Goal: Information Seeking & Learning: Learn about a topic

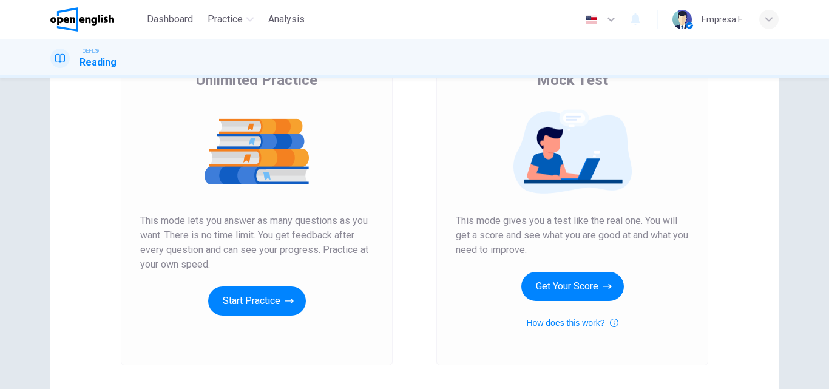
scroll to position [198, 0]
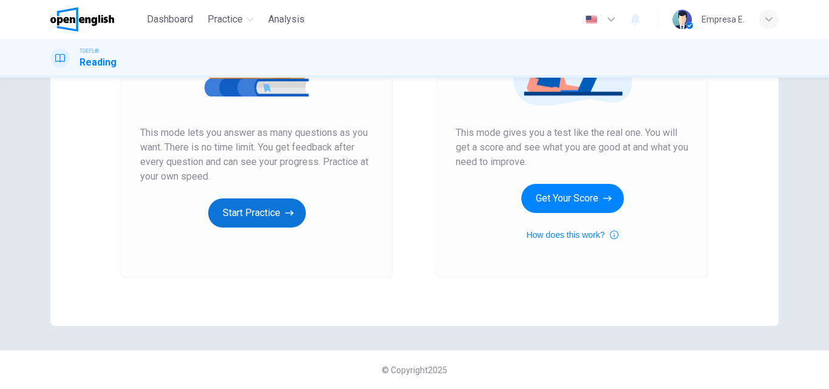
click at [252, 215] on button "Start Practice" at bounding box center [257, 212] width 98 height 29
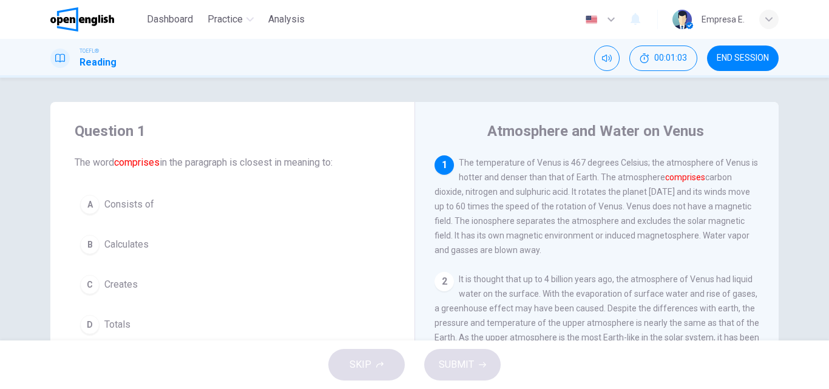
click at [114, 208] on span "Consists of" at bounding box center [129, 204] width 50 height 15
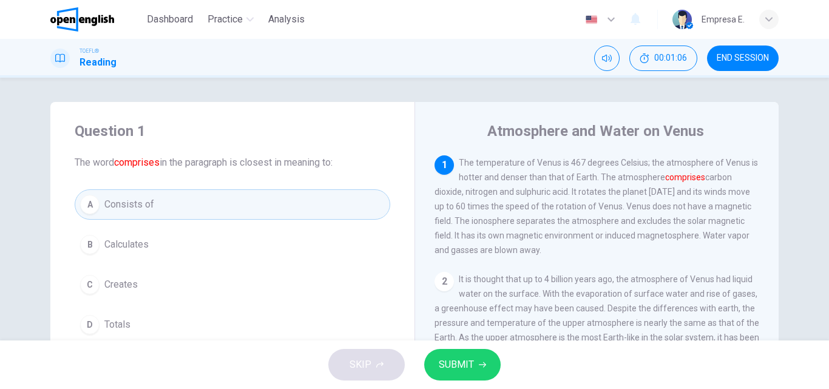
click at [449, 358] on span "SUBMIT" at bounding box center [456, 364] width 35 height 17
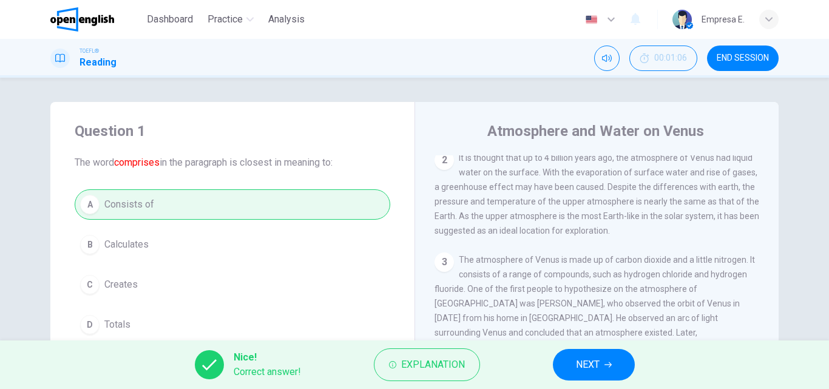
scroll to position [182, 0]
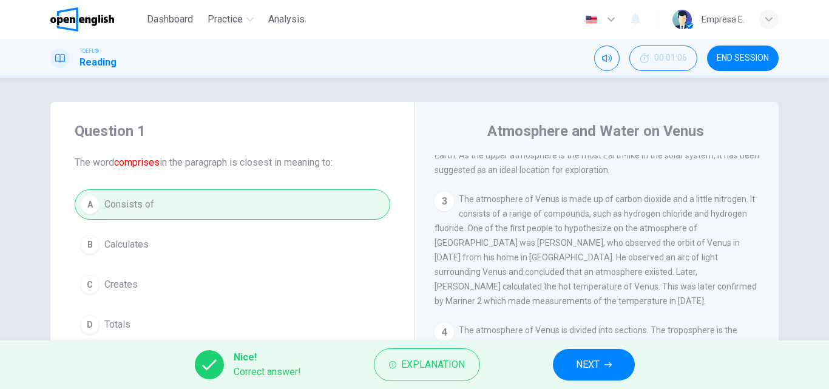
click at [597, 370] on span "NEXT" at bounding box center [588, 364] width 24 height 17
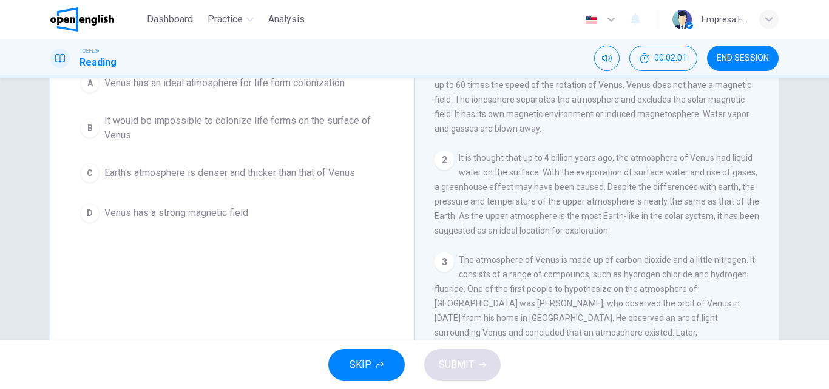
scroll to position [61, 0]
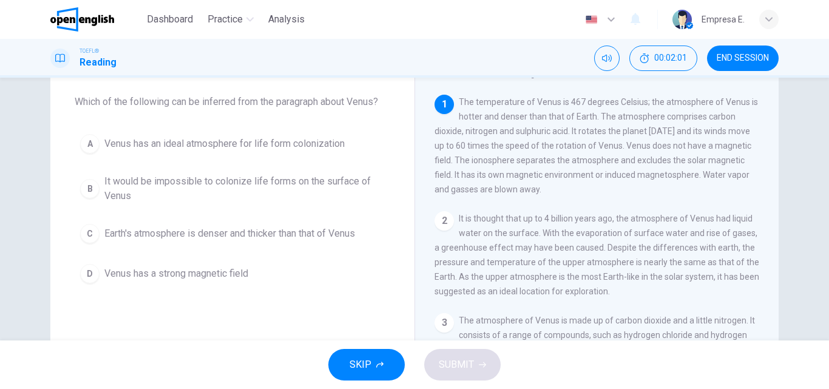
click at [185, 146] on span "Venus has an ideal atmosphere for life form colonization" at bounding box center [224, 144] width 240 height 15
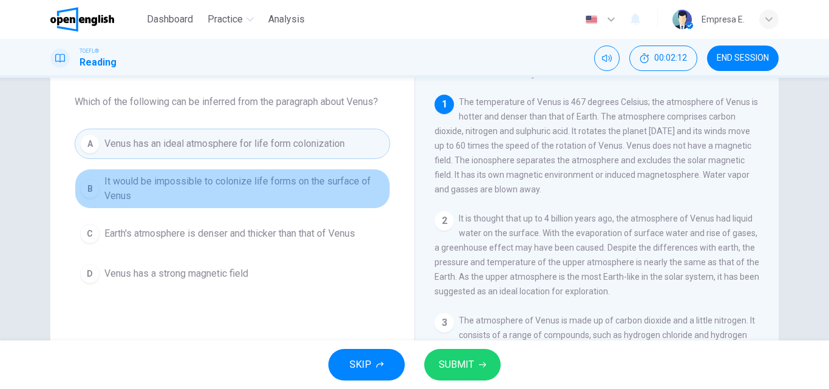
click at [322, 189] on span "It would be impossible to colonize life forms on the surface of Venus" at bounding box center [244, 188] width 280 height 29
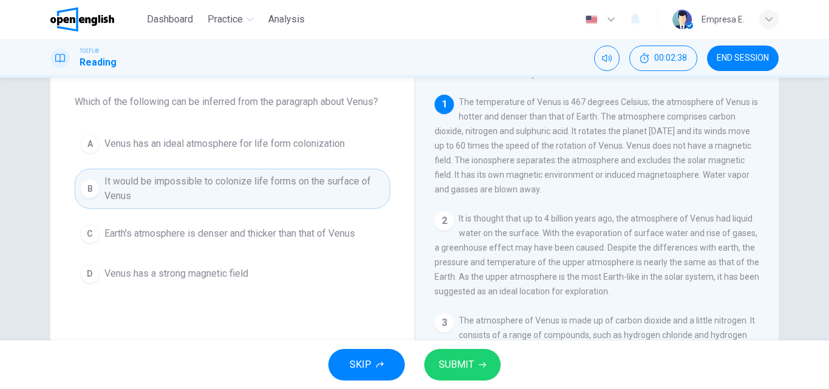
click at [470, 371] on span "SUBMIT" at bounding box center [456, 364] width 35 height 17
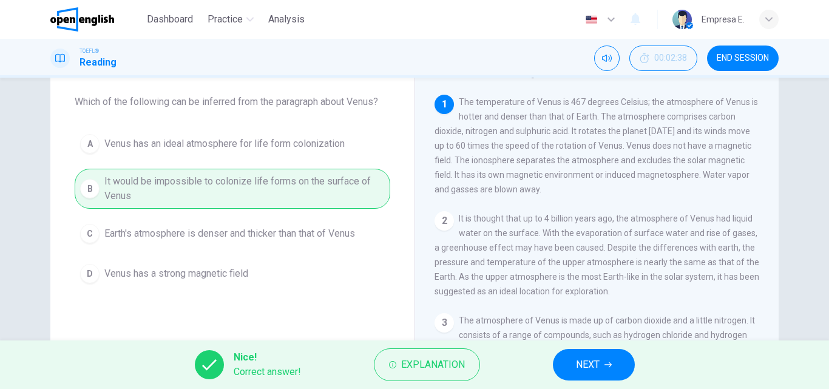
click at [597, 360] on span "NEXT" at bounding box center [588, 364] width 24 height 17
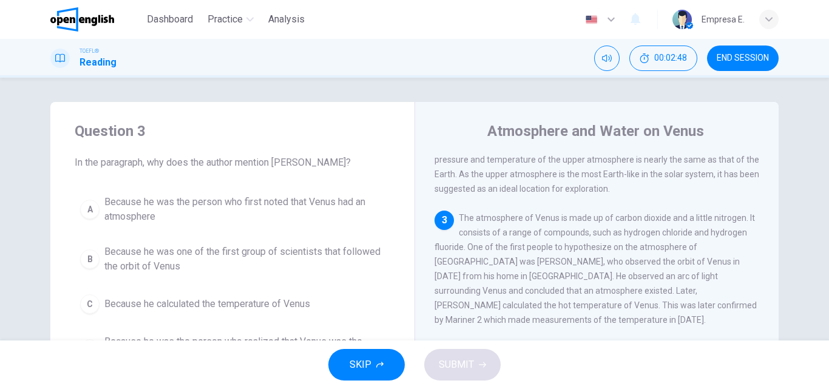
scroll to position [181, 0]
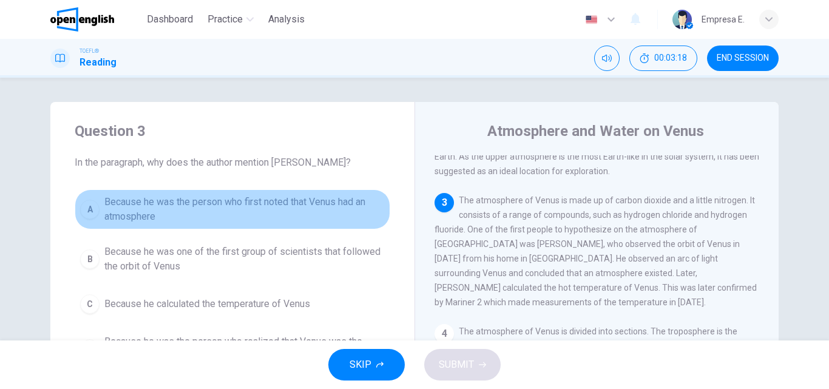
click at [222, 197] on span "Because he was the person who first noted that Venus had an atmosphere" at bounding box center [244, 209] width 280 height 29
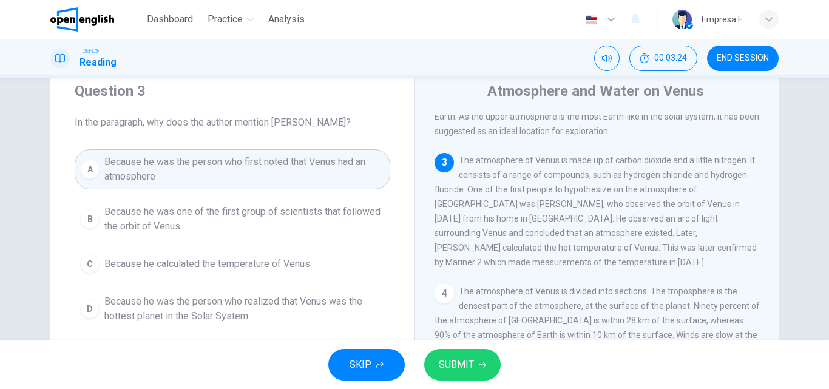
scroll to position [61, 0]
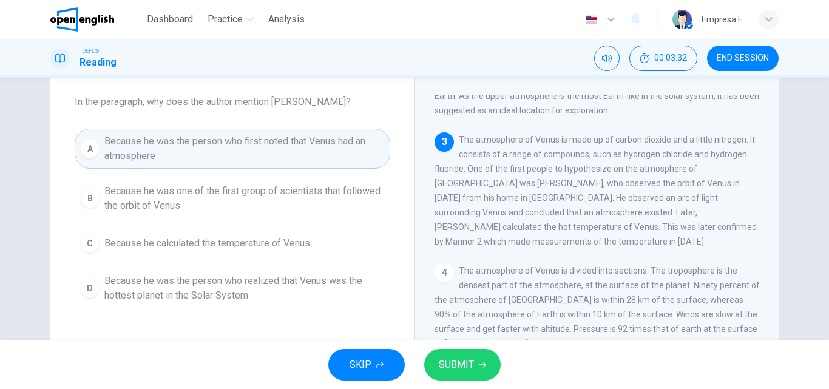
click at [456, 359] on span "SUBMIT" at bounding box center [456, 364] width 35 height 17
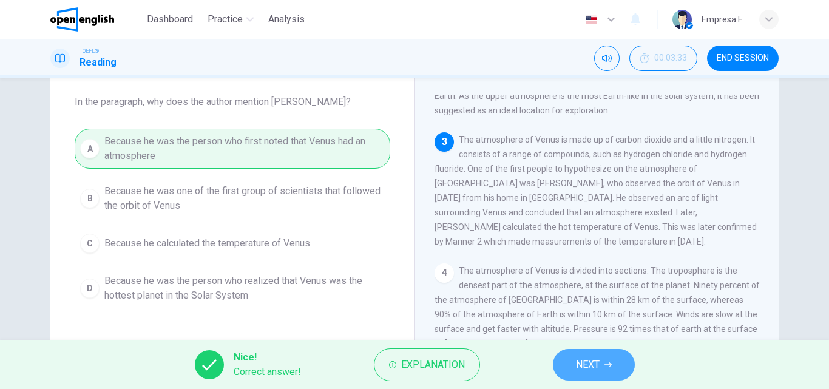
click at [607, 360] on button "NEXT" at bounding box center [594, 365] width 82 height 32
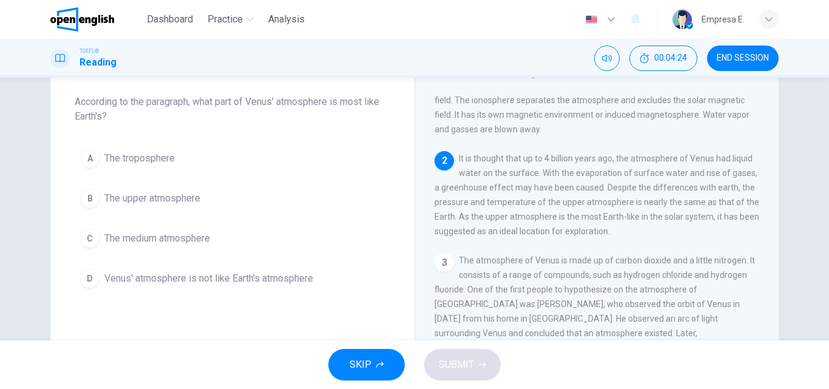
click at [163, 202] on span "The upper atmosphere" at bounding box center [152, 198] width 96 height 15
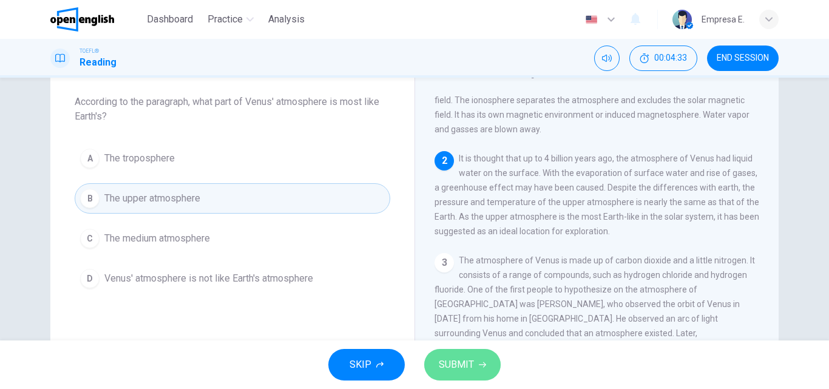
click at [474, 365] on button "SUBMIT" at bounding box center [462, 365] width 76 height 32
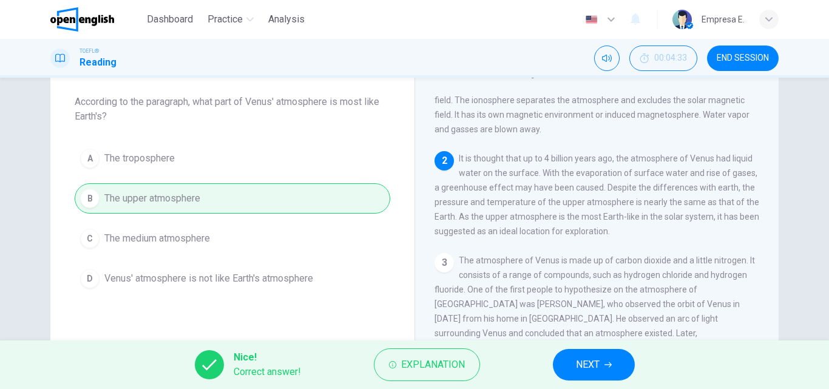
click at [581, 353] on button "NEXT" at bounding box center [594, 365] width 82 height 32
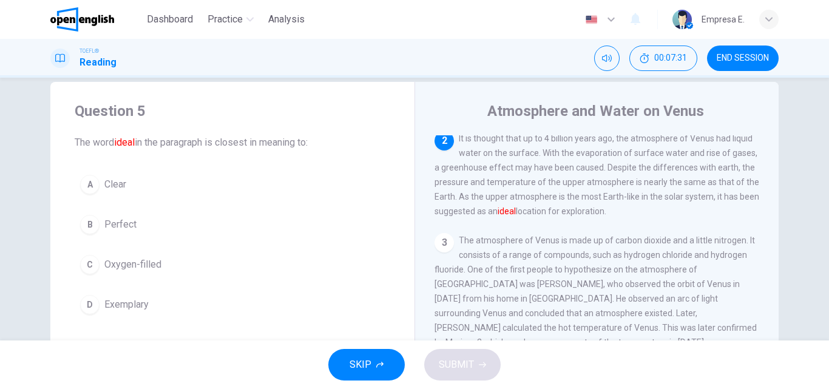
scroll to position [0, 0]
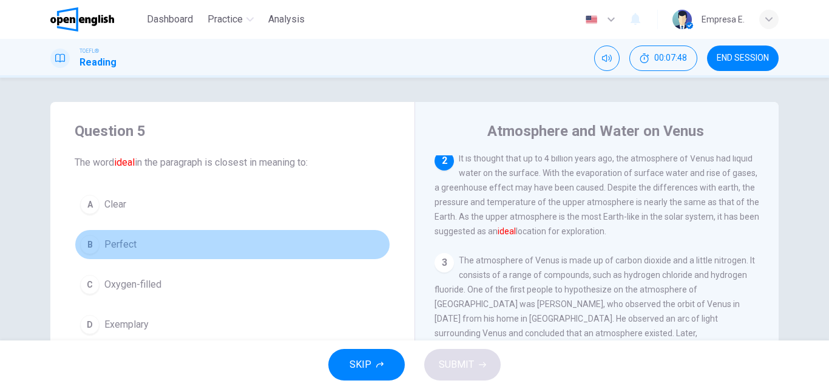
click at [129, 249] on span "Perfect" at bounding box center [120, 244] width 32 height 15
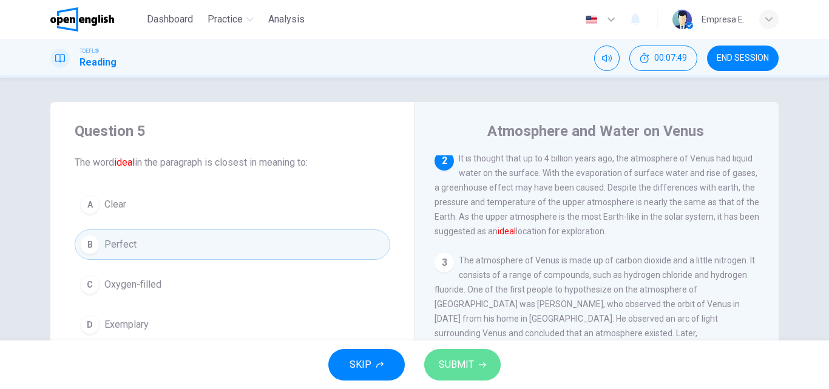
click at [461, 371] on span "SUBMIT" at bounding box center [456, 364] width 35 height 17
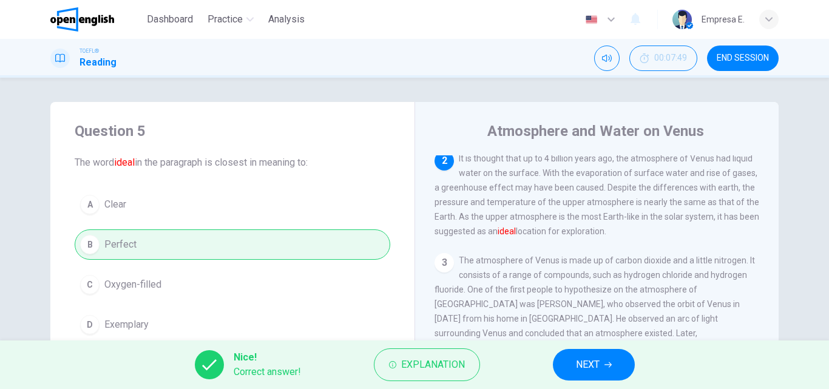
click at [584, 361] on span "NEXT" at bounding box center [588, 364] width 24 height 17
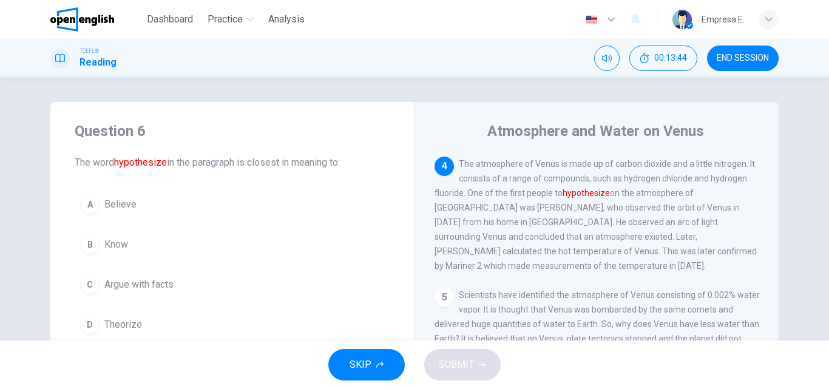
scroll to position [377, 0]
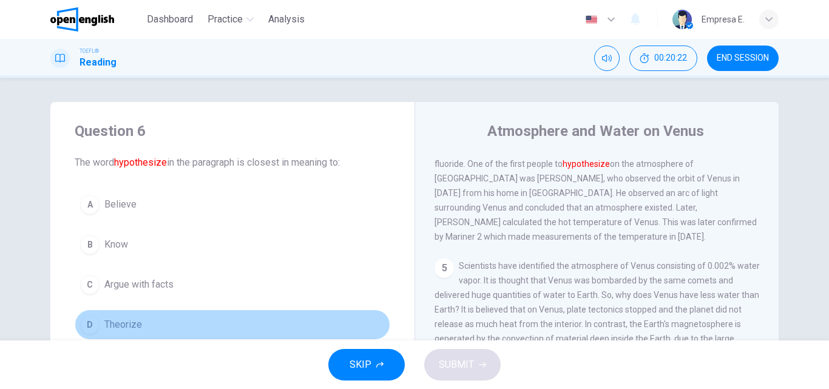
click at [132, 319] on span "Theorize" at bounding box center [123, 324] width 38 height 15
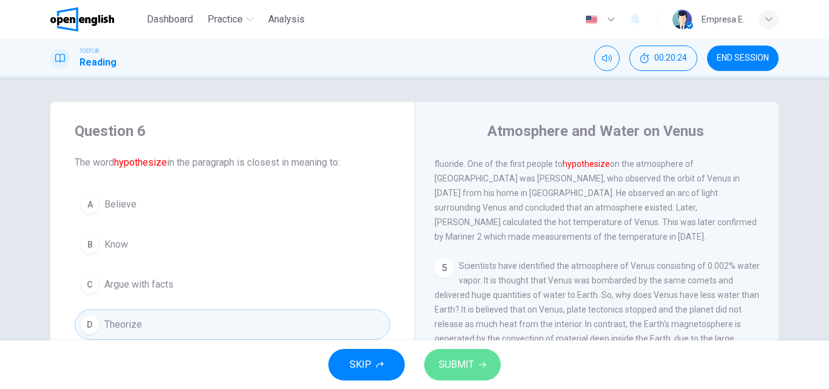
click at [455, 370] on span "SUBMIT" at bounding box center [456, 364] width 35 height 17
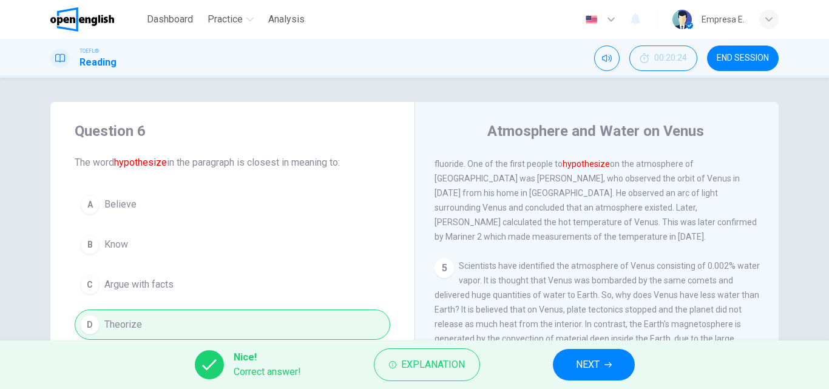
click at [576, 364] on span "NEXT" at bounding box center [588, 364] width 24 height 17
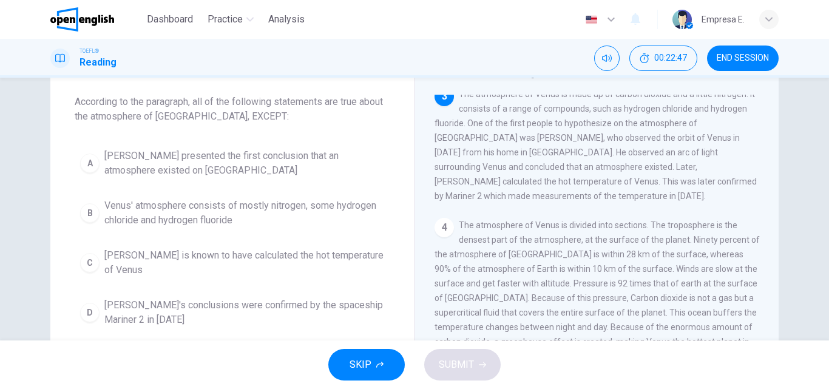
scroll to position [0, 0]
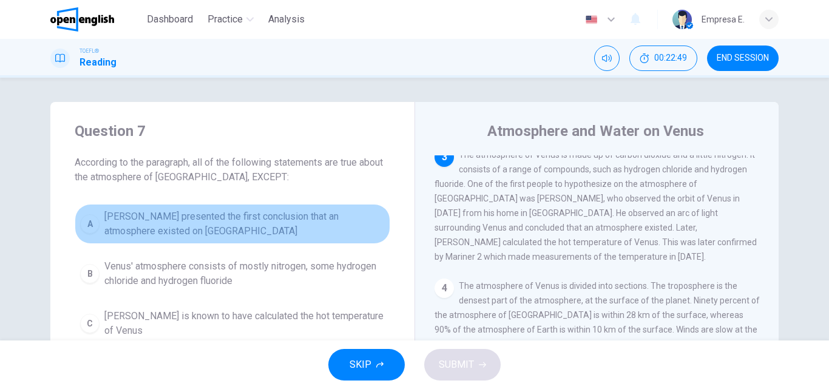
click at [240, 212] on span "[PERSON_NAME] presented the first conclusion that an atmosphere existed on [GEO…" at bounding box center [244, 223] width 280 height 29
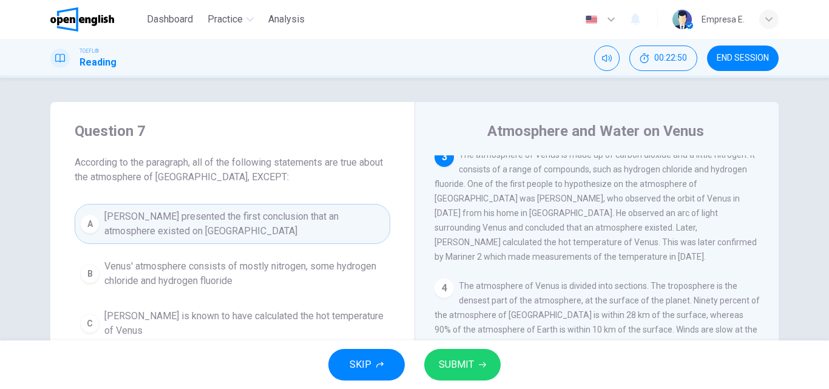
click at [445, 365] on span "SUBMIT" at bounding box center [456, 364] width 35 height 17
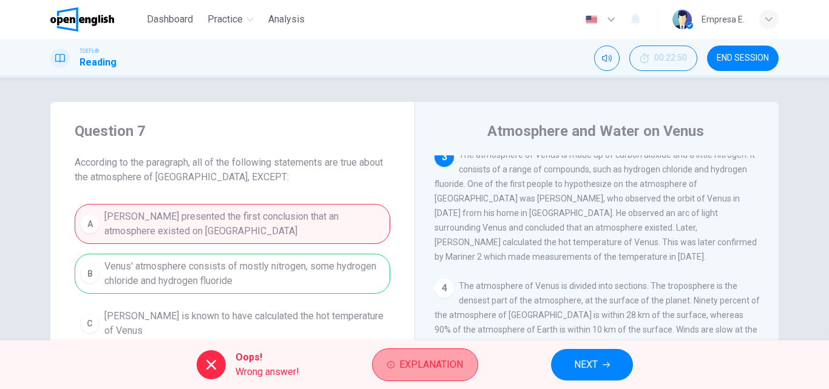
click at [408, 354] on button "Explanation" at bounding box center [425, 364] width 106 height 33
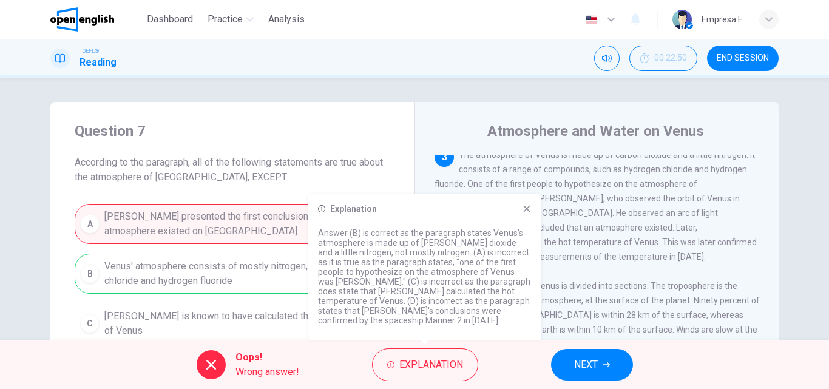
click at [528, 213] on div "Explanation Answer (B) is correct as the paragraph states Venus's atmosphere is…" at bounding box center [424, 267] width 233 height 146
click at [524, 214] on icon at bounding box center [527, 209] width 10 height 10
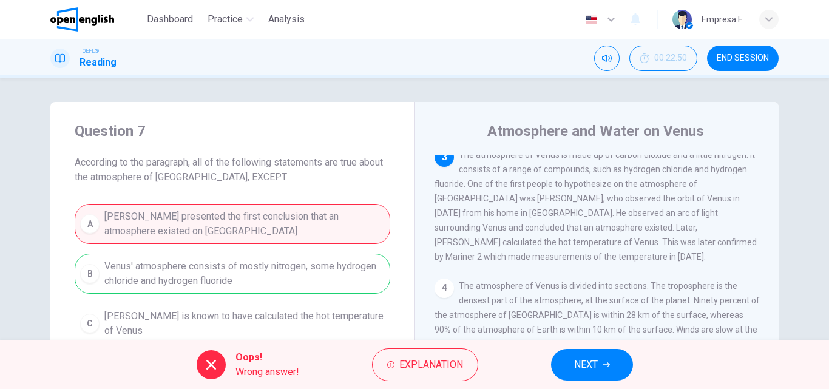
click at [592, 362] on span "NEXT" at bounding box center [586, 364] width 24 height 17
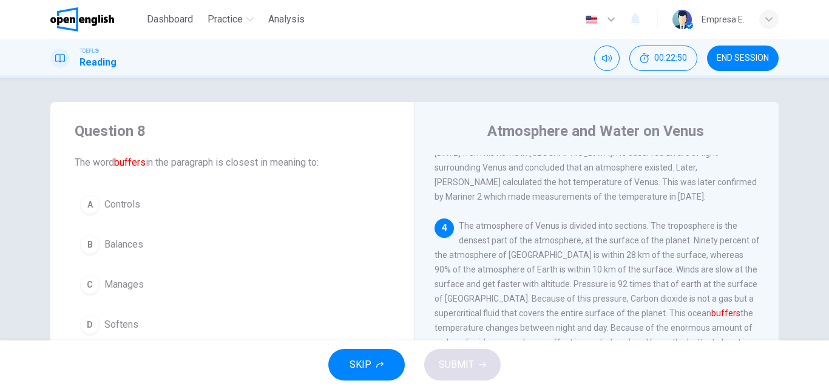
scroll to position [61, 0]
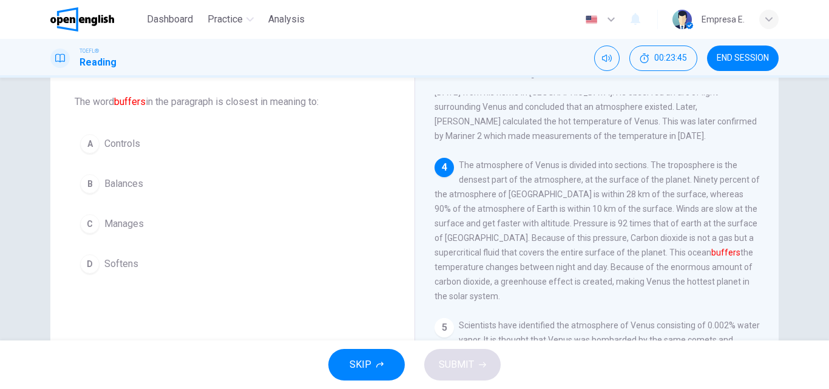
click at [117, 254] on button "D Softens" at bounding box center [233, 264] width 316 height 30
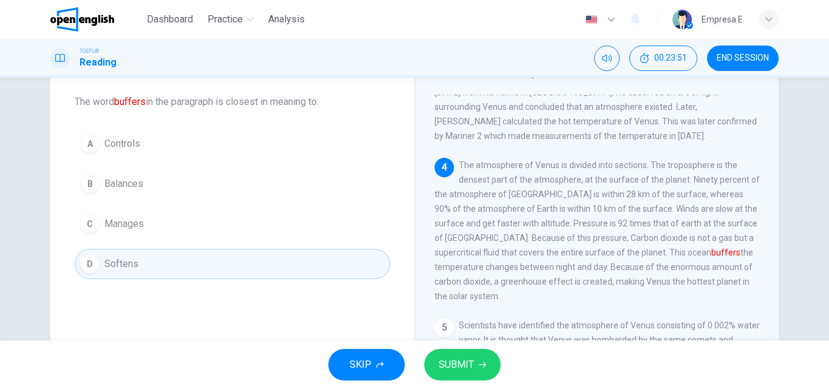
click at [484, 360] on button "SUBMIT" at bounding box center [462, 365] width 76 height 32
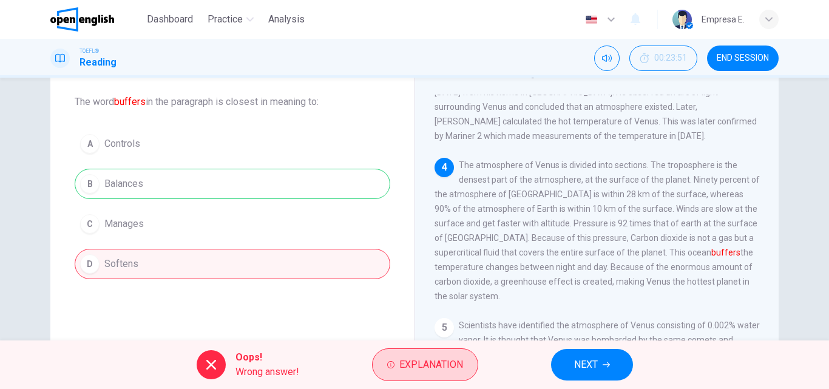
click at [413, 360] on span "Explanation" at bounding box center [431, 364] width 64 height 17
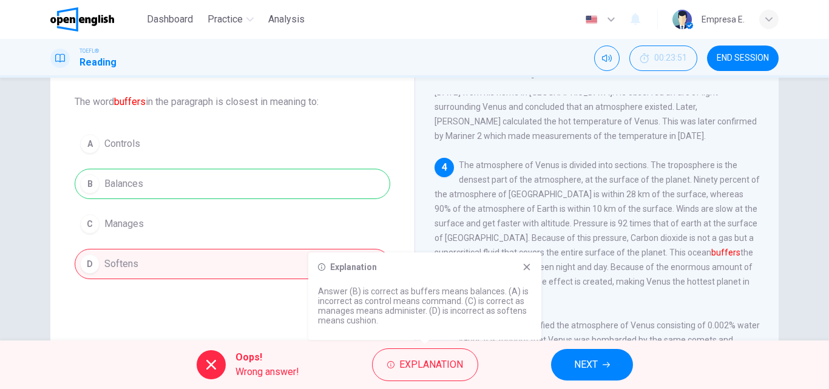
click at [530, 264] on icon at bounding box center [527, 267] width 10 height 10
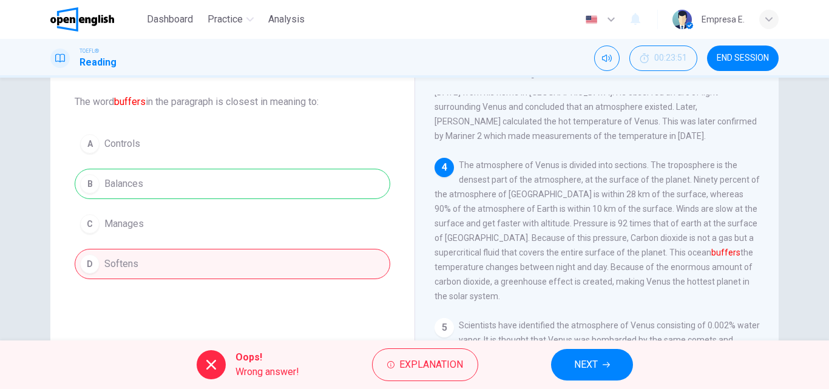
click at [570, 354] on button "NEXT" at bounding box center [592, 365] width 82 height 32
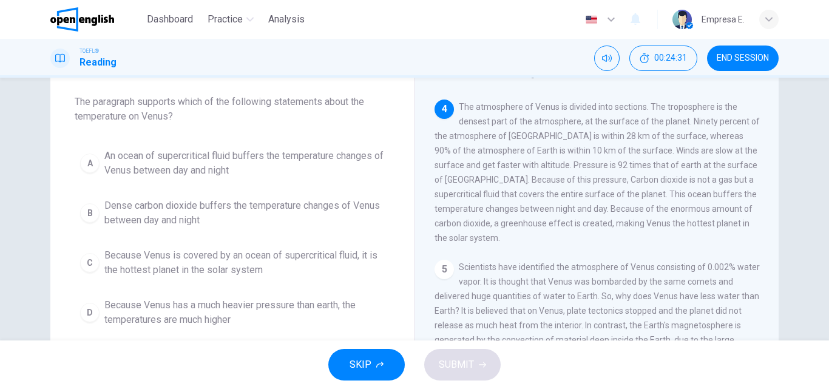
scroll to position [362, 0]
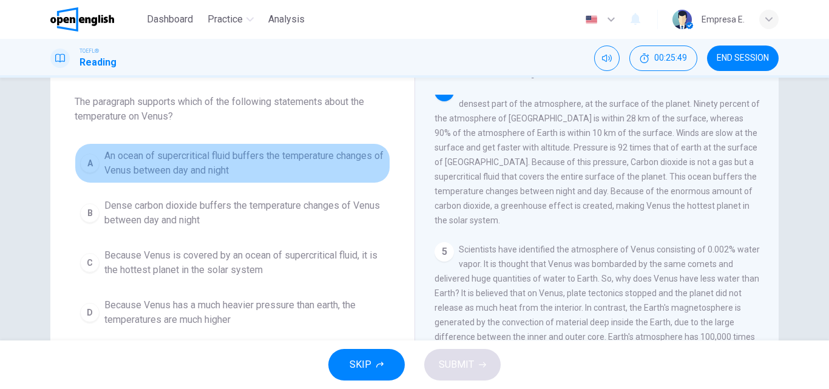
click at [222, 167] on span "An ocean of supercritical fluid buffers the temperature changes of Venus betwee…" at bounding box center [244, 163] width 280 height 29
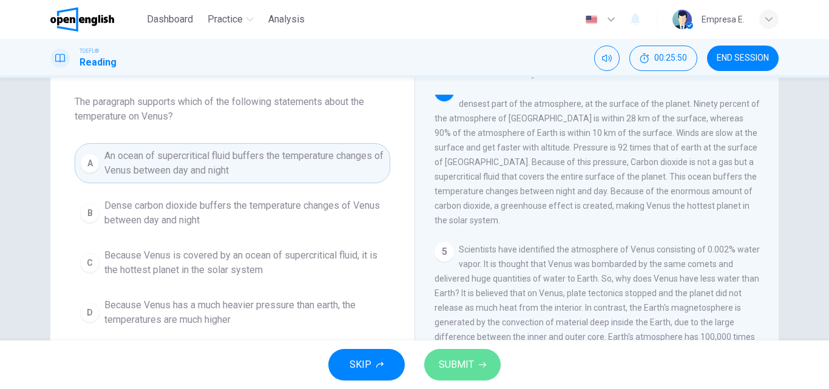
click at [467, 374] on button "SUBMIT" at bounding box center [462, 365] width 76 height 32
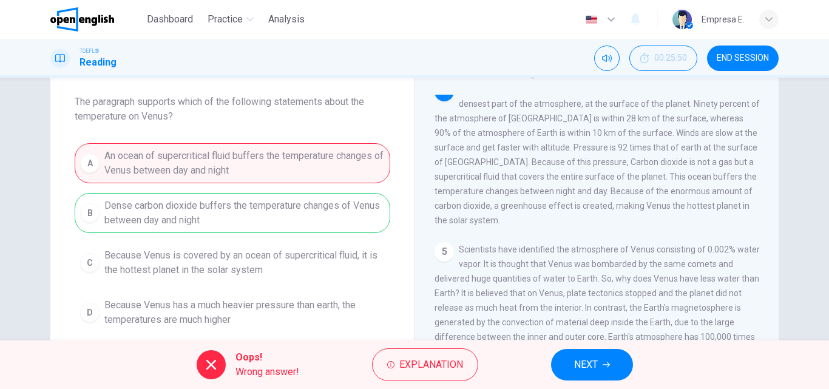
click at [225, 217] on div "A An ocean of supercritical fluid buffers the temperature changes of Venus betw…" at bounding box center [233, 237] width 316 height 189
click at [745, 59] on span "END SESSION" at bounding box center [743, 58] width 52 height 10
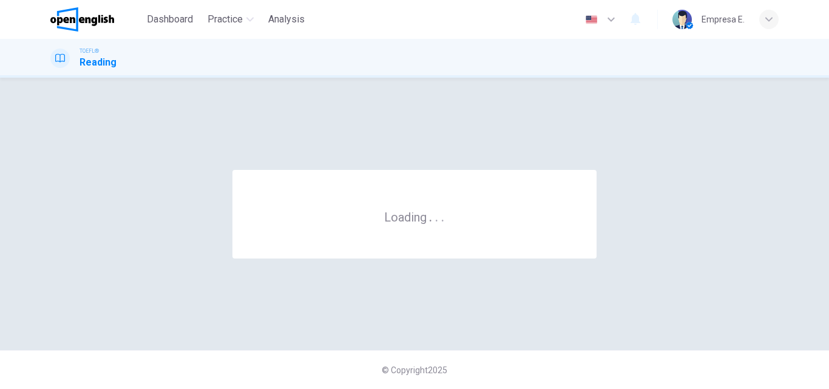
click at [457, 77] on div "TOEFL® Reading" at bounding box center [414, 58] width 829 height 39
